Goal: Task Accomplishment & Management: Manage account settings

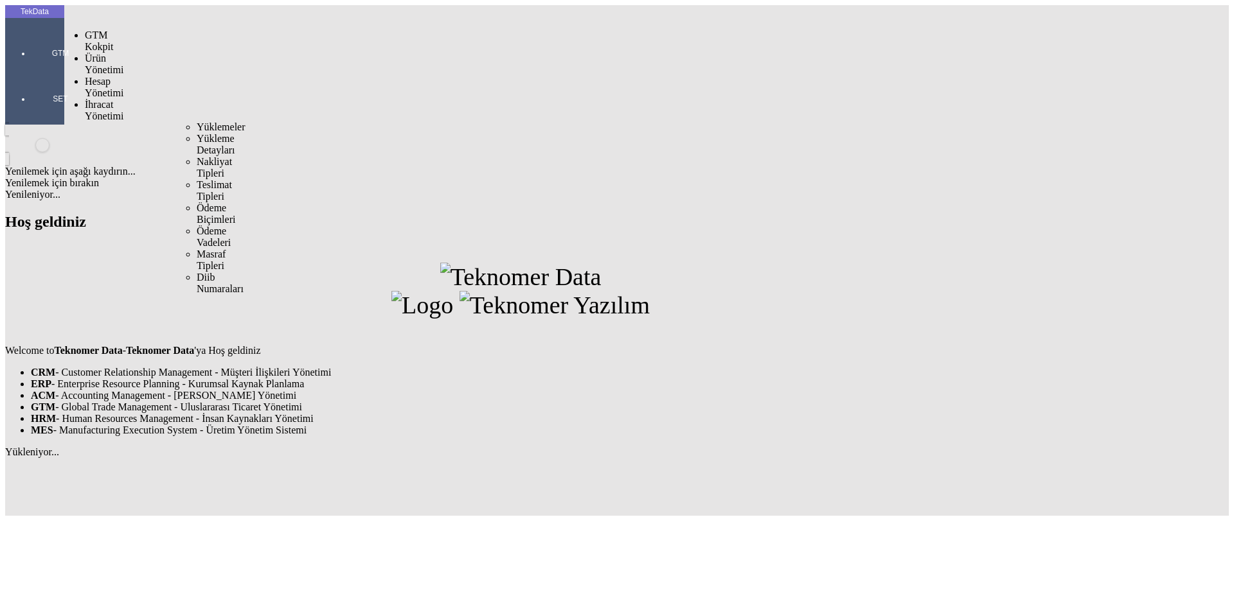
click at [117, 99] on span "İhracat Yönetimi" at bounding box center [104, 110] width 39 height 22
click at [204, 121] on div "Yüklemeler" at bounding box center [201, 127] width 8 height 12
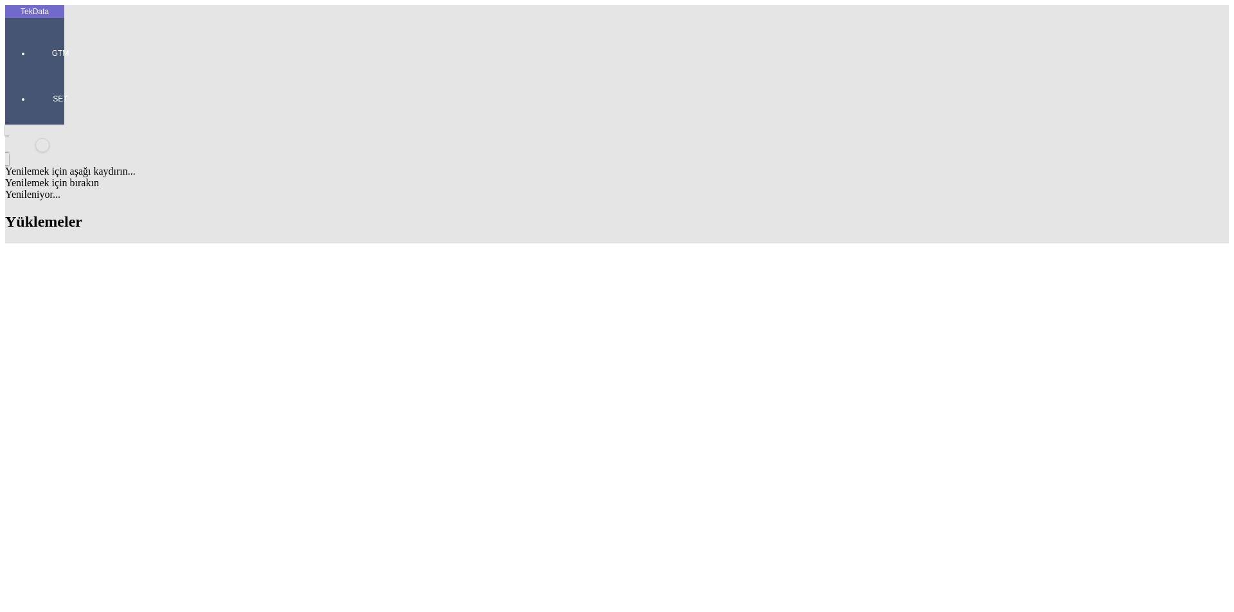
type input "mate"
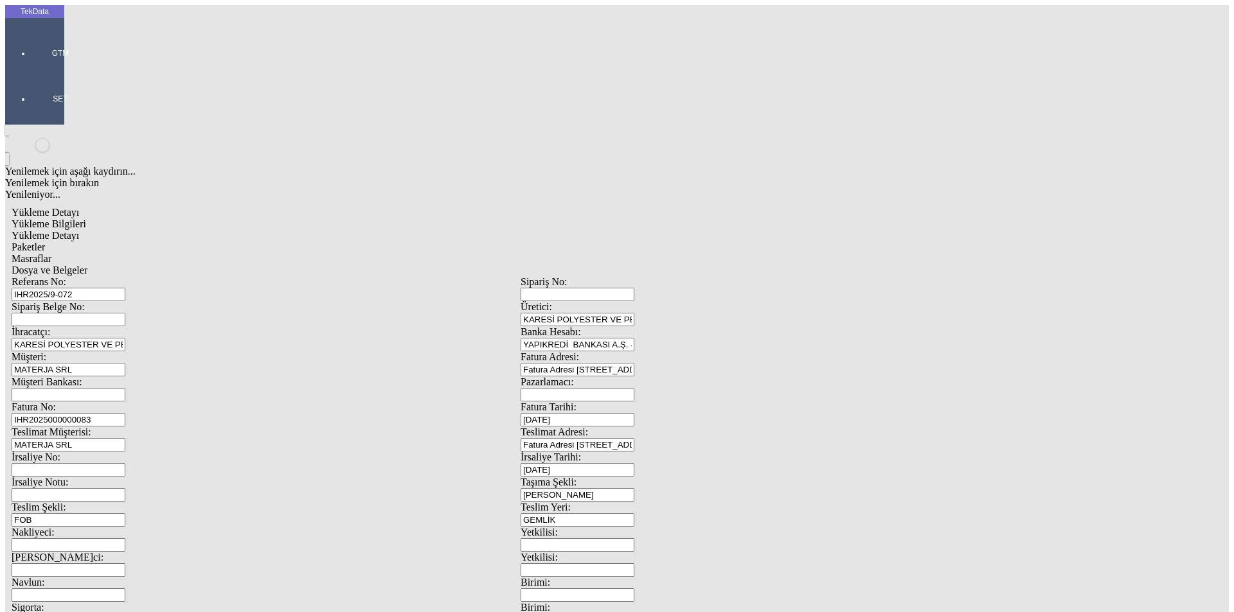
click at [79, 230] on span "Yükleme Detayı" at bounding box center [45, 235] width 67 height 11
click at [45, 242] on span "Paketler" at bounding box center [28, 247] width 33 height 11
click at [357, 253] on div "Masraflar" at bounding box center [521, 259] width 1018 height 12
drag, startPoint x: 446, startPoint y: 66, endPoint x: 455, endPoint y: 68, distance: 9.4
click at [87, 265] on span "Dosya ve Belgeler" at bounding box center [50, 270] width 76 height 11
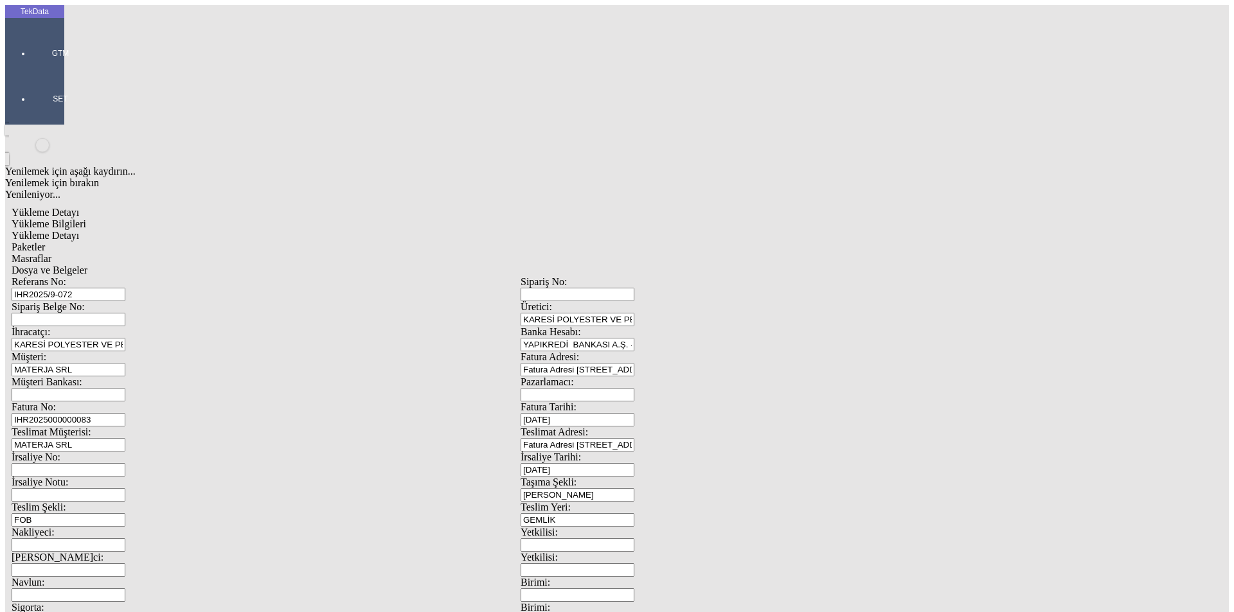
click at [87, 265] on span "Dosya ve Belgeler" at bounding box center [50, 270] width 76 height 11
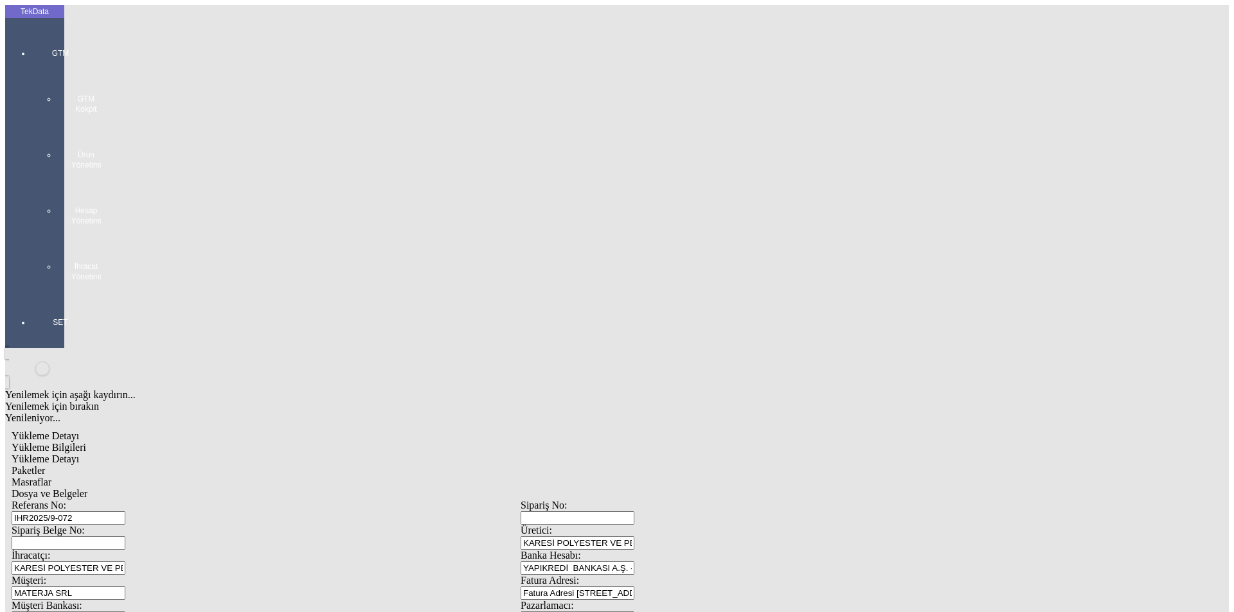
click at [31, 295] on div at bounding box center [60, 295] width 59 height 0
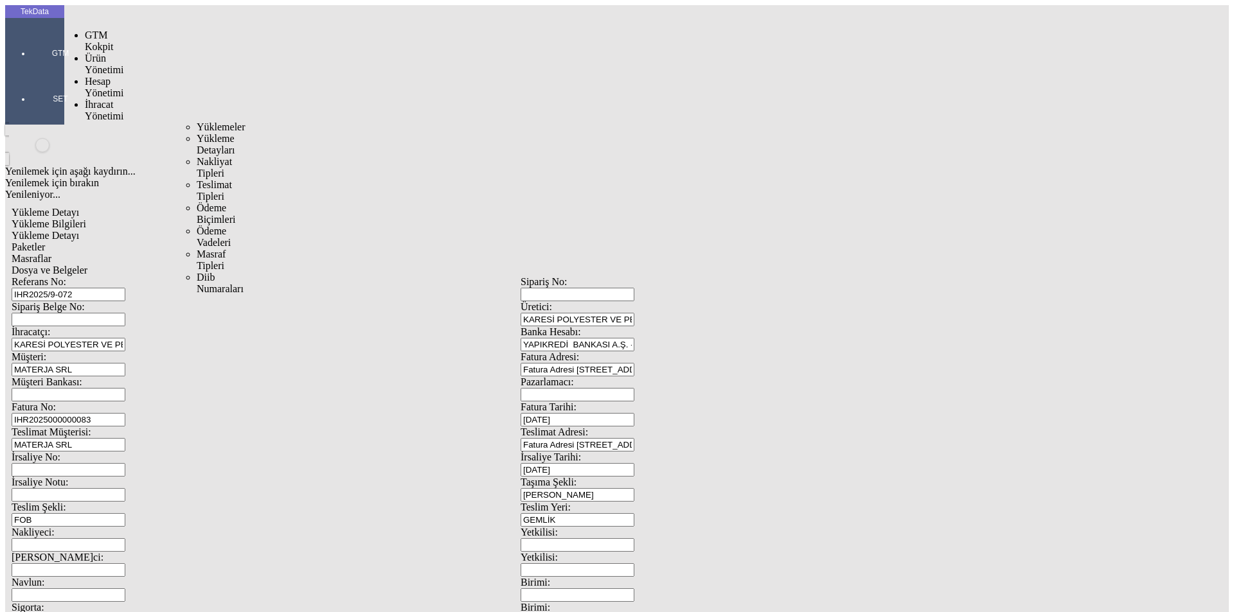
click at [93, 99] on span "İhracat Yönetimi" at bounding box center [104, 110] width 39 height 22
click at [197, 121] on div "Yüklemeler" at bounding box center [201, 127] width 8 height 12
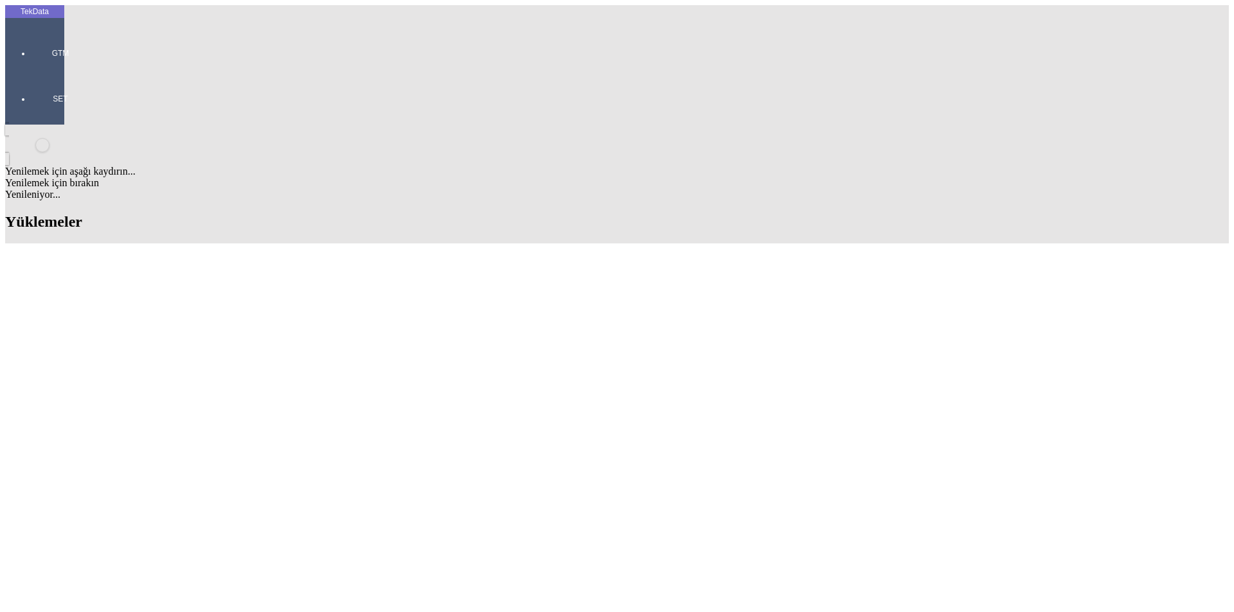
drag, startPoint x: 694, startPoint y: 103, endPoint x: 587, endPoint y: 105, distance: 106.7
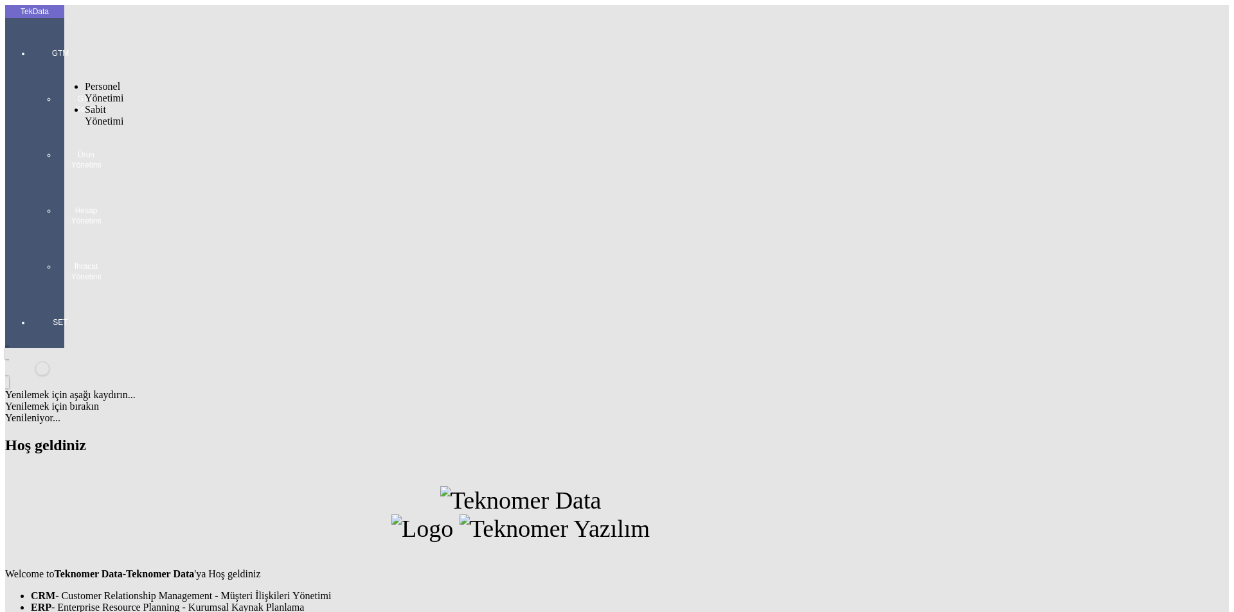
click at [31, 48] on div "GTM GTM Kokpit Ürün Yönetimi Hesap Yönetimi İhracat Yönetimi" at bounding box center [60, 160] width 59 height 269
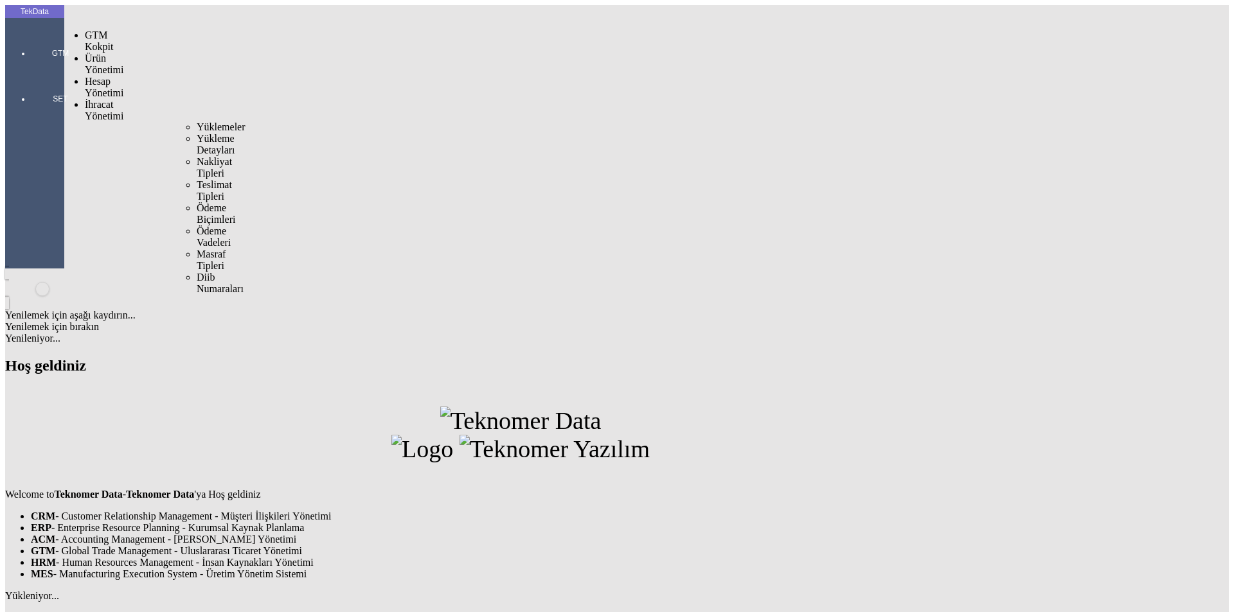
click at [123, 99] on span "İhracat Yönetimi" at bounding box center [104, 110] width 39 height 22
click at [204, 121] on div "Yüklemeler" at bounding box center [201, 127] width 8 height 12
